Goal: Find specific page/section: Find specific page/section

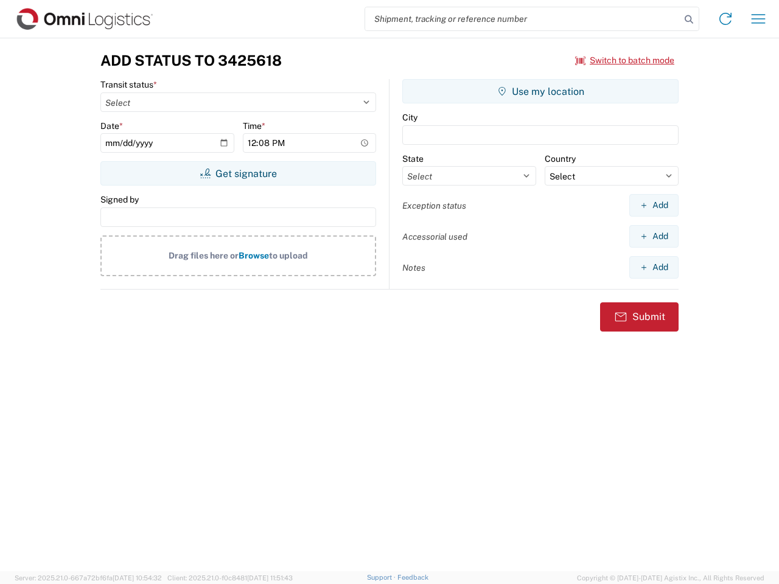
click at [523, 19] on input "search" at bounding box center [522, 18] width 315 height 23
click at [689, 19] on icon at bounding box center [688, 19] width 17 height 17
click at [725, 19] on icon at bounding box center [724, 18] width 19 height 19
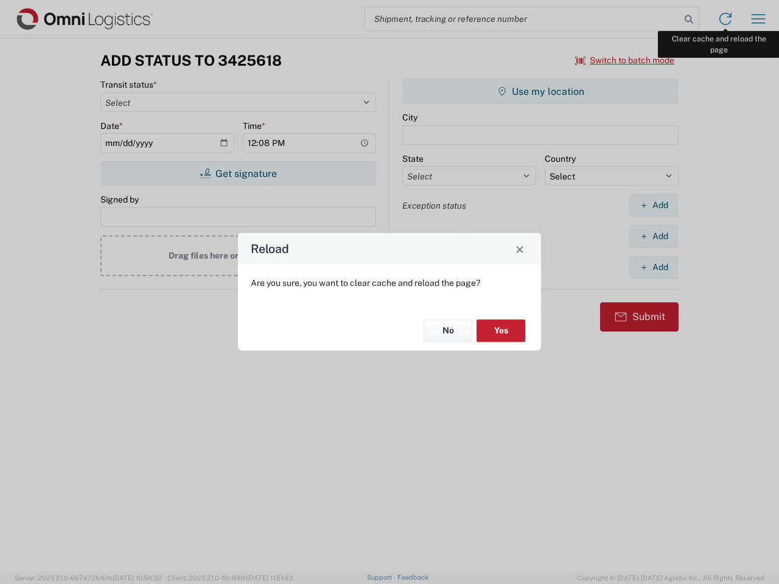
click at [758, 19] on div "Reload Are you sure, you want to clear cache and reload the page? No Yes" at bounding box center [389, 292] width 779 height 584
click at [625, 60] on div "Reload Are you sure, you want to clear cache and reload the page? No Yes" at bounding box center [389, 292] width 779 height 584
click at [238, 173] on div "Reload Are you sure, you want to clear cache and reload the page? No Yes" at bounding box center [389, 292] width 779 height 584
click at [540, 91] on div "Reload Are you sure, you want to clear cache and reload the page? No Yes" at bounding box center [389, 292] width 779 height 584
click at [653, 205] on div "Reload Are you sure, you want to clear cache and reload the page? No Yes" at bounding box center [389, 292] width 779 height 584
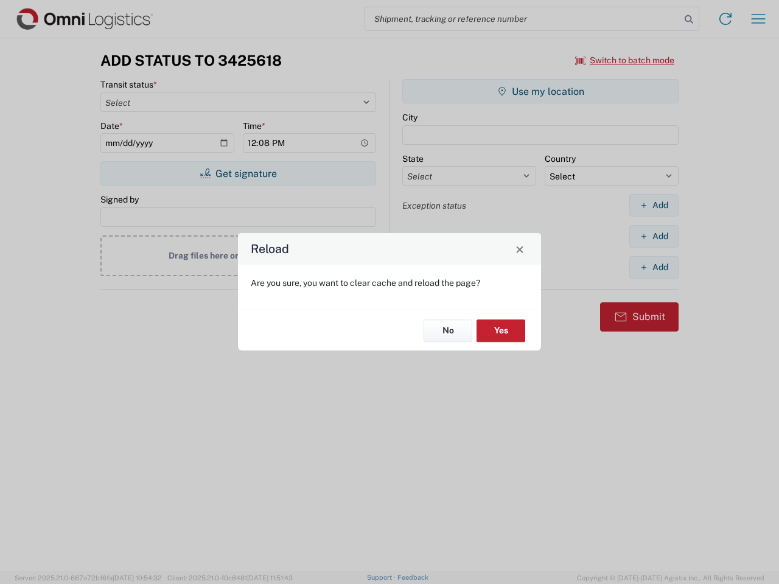
click at [653, 236] on div "Reload Are you sure, you want to clear cache and reload the page? No Yes" at bounding box center [389, 292] width 779 height 584
click at [653, 267] on div "Reload Are you sure, you want to clear cache and reload the page? No Yes" at bounding box center [389, 292] width 779 height 584
